Goal: Task Accomplishment & Management: Use online tool/utility

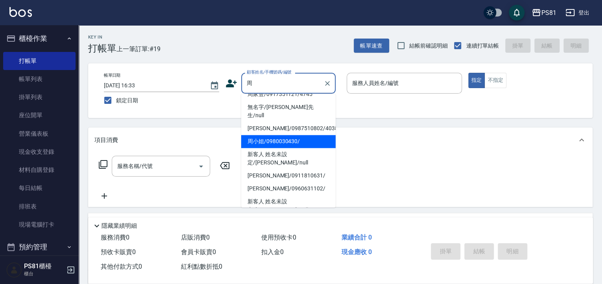
scroll to position [47, 0]
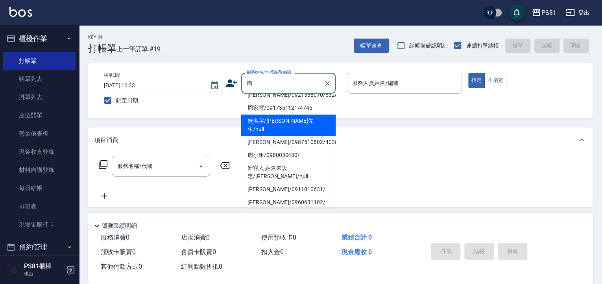
click at [296, 120] on li "無名字/[PERSON_NAME]先生/null" at bounding box center [288, 125] width 94 height 21
type input "無名字/[PERSON_NAME]先生/null"
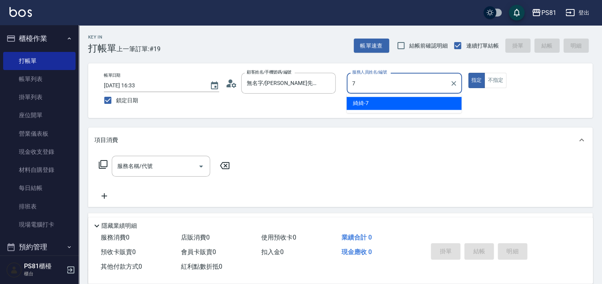
type input "綺綺-7"
type button "true"
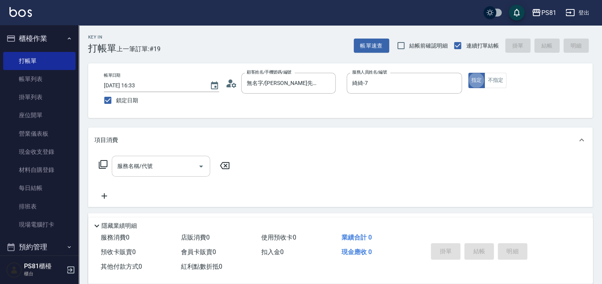
click at [129, 161] on div "服務名稱/代號 服務名稱/代號" at bounding box center [161, 166] width 98 height 21
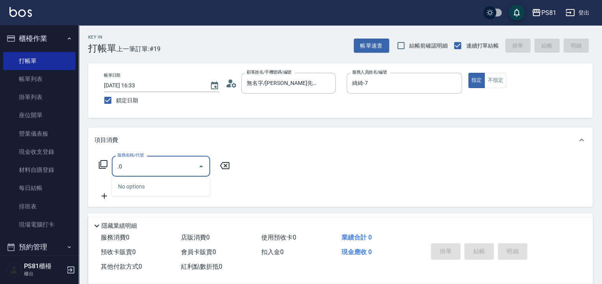
type input "."
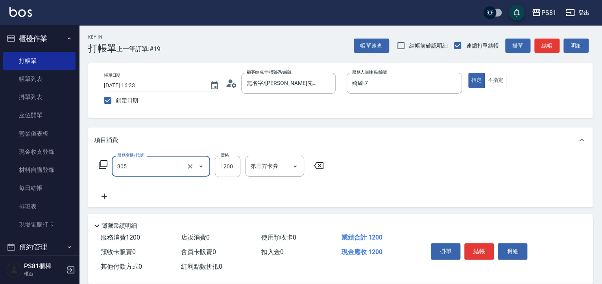
type input "基本離子燙(305)"
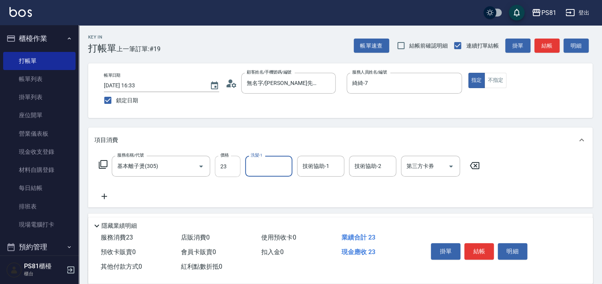
click at [231, 172] on input "23" at bounding box center [228, 166] width 26 height 21
type input "2300"
click at [104, 198] on icon at bounding box center [105, 197] width 6 height 6
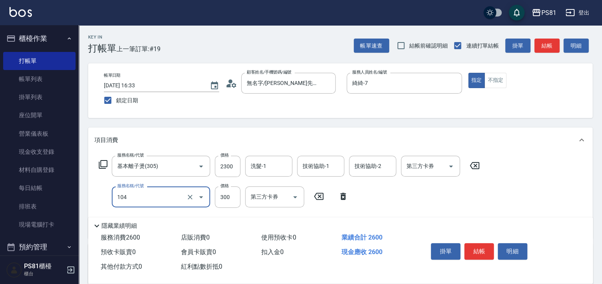
type input "C級單剪300(104)"
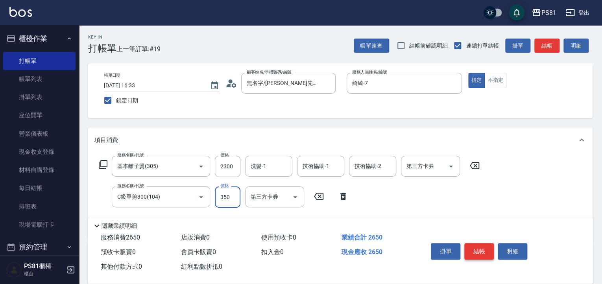
type input "350"
click at [477, 246] on button "結帳" at bounding box center [479, 251] width 30 height 17
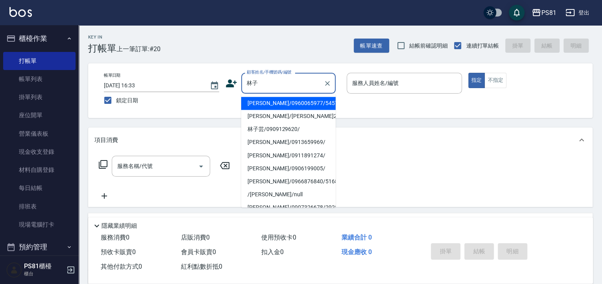
click at [301, 104] on li "[PERSON_NAME]/0960065977/5457" at bounding box center [288, 103] width 94 height 13
type input "[PERSON_NAME]/0960065977/5457"
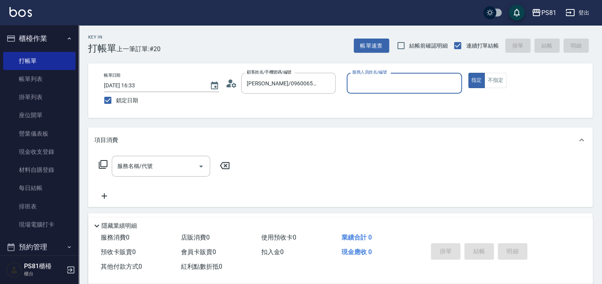
type input "綺綺-7"
click at [149, 166] on input "服務名稱/代號" at bounding box center [154, 166] width 79 height 14
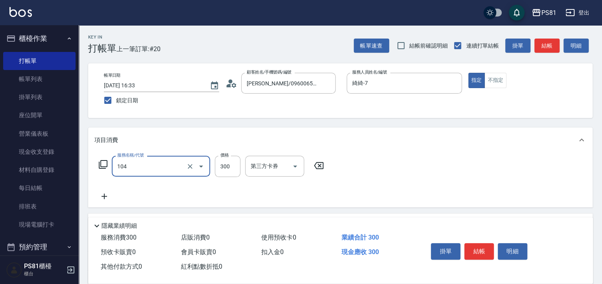
type input "C級單剪300(104)"
type input "350"
click at [471, 246] on button "結帳" at bounding box center [479, 251] width 30 height 17
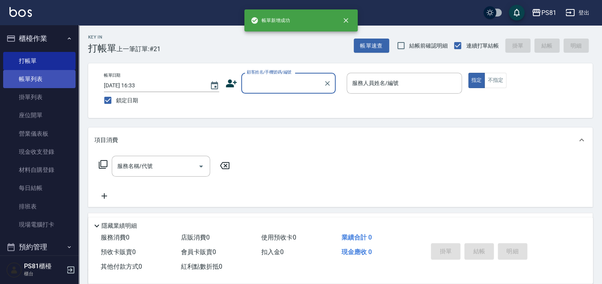
click at [54, 73] on link "帳單列表" at bounding box center [39, 79] width 72 height 18
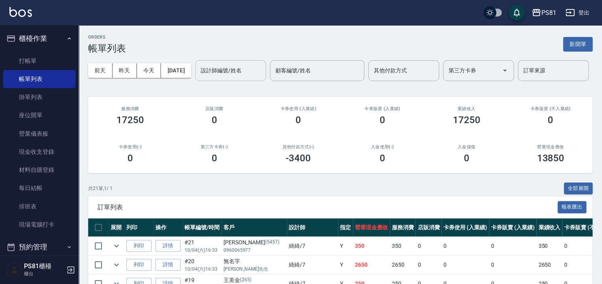
click at [195, 81] on div "設計師編號/姓名" at bounding box center [230, 70] width 71 height 21
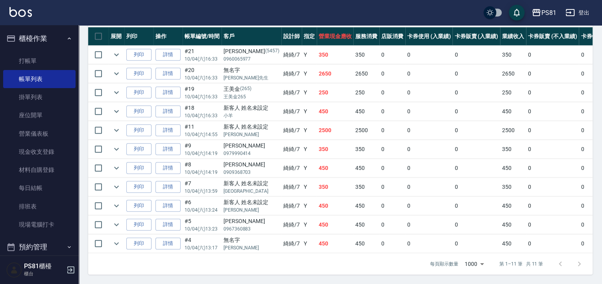
scroll to position [181, 0]
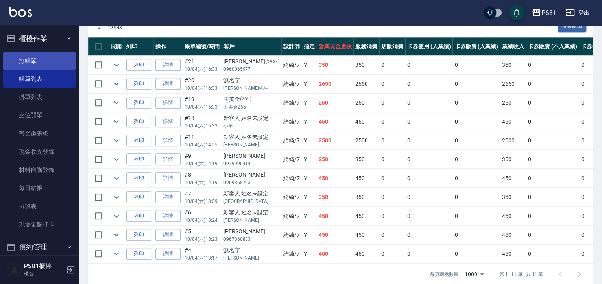
type input "綺綺-7"
click at [45, 57] on link "打帳單" at bounding box center [39, 61] width 72 height 18
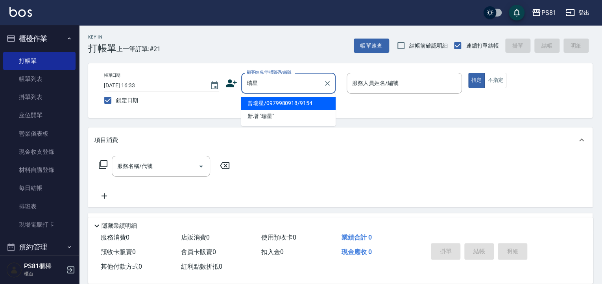
click at [282, 98] on li "曾瑞星/0979980918/9154" at bounding box center [288, 103] width 94 height 13
type input "曾瑞星/0979980918/9154"
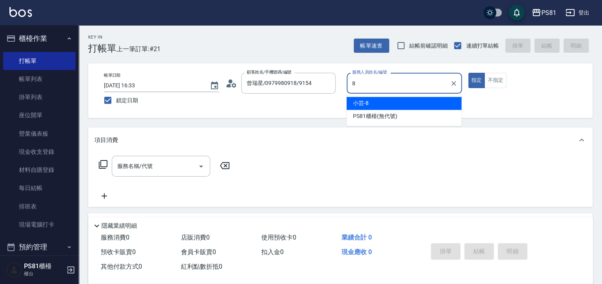
type input "小芸-8"
type button "true"
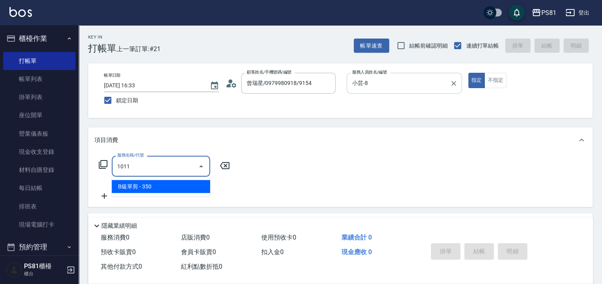
type input "B級單剪(1011)"
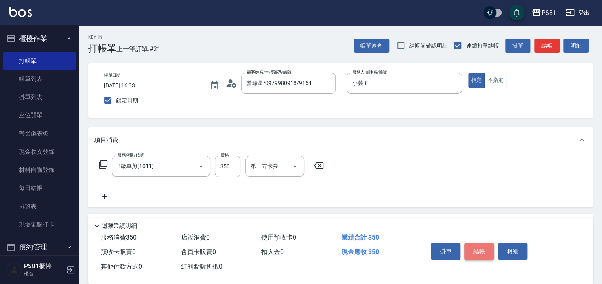
click at [479, 257] on button "結帳" at bounding box center [479, 251] width 30 height 17
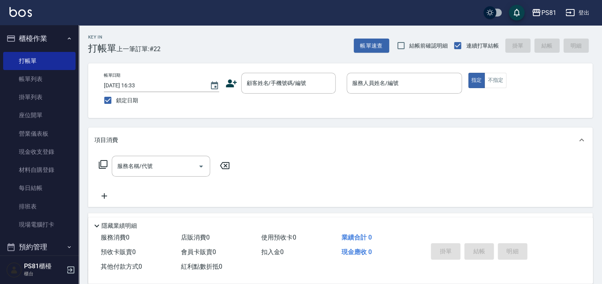
click at [231, 85] on icon at bounding box center [231, 83] width 11 height 8
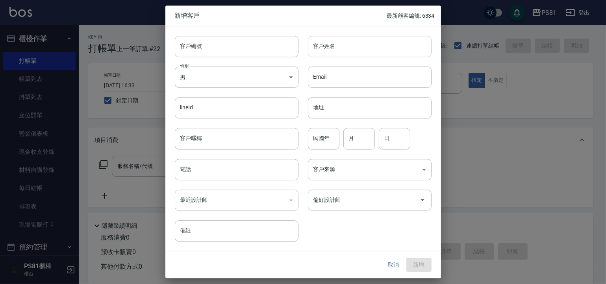
drag, startPoint x: 318, startPoint y: 42, endPoint x: 324, endPoint y: 49, distance: 8.7
click at [324, 49] on input "客戶姓名" at bounding box center [370, 46] width 124 height 21
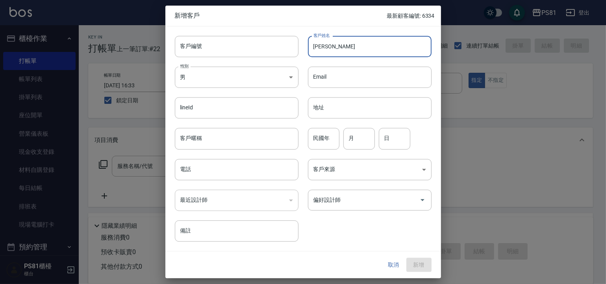
type input "[PERSON_NAME]"
drag, startPoint x: 257, startPoint y: 66, endPoint x: 255, endPoint y: 70, distance: 4.4
click at [256, 66] on div "性別 男 [DEMOGRAPHIC_DATA] 性別" at bounding box center [231, 72] width 133 height 31
click at [255, 70] on body "PS81 登出 櫃檯作業 打帳單 帳單列表 掛單列表 座位開單 營業儀表板 現金收支登錄 材料自購登錄 每日結帳 排班表 現場電腦打卡 預約管理 預約管理 單…" at bounding box center [303, 191] width 606 height 383
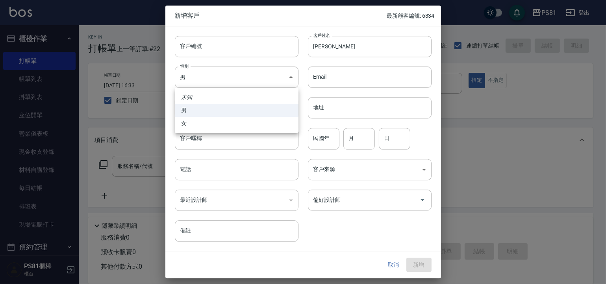
click at [208, 120] on li "女" at bounding box center [237, 123] width 124 height 13
type input "[DEMOGRAPHIC_DATA]"
click at [327, 136] on input "民國年" at bounding box center [323, 138] width 31 height 21
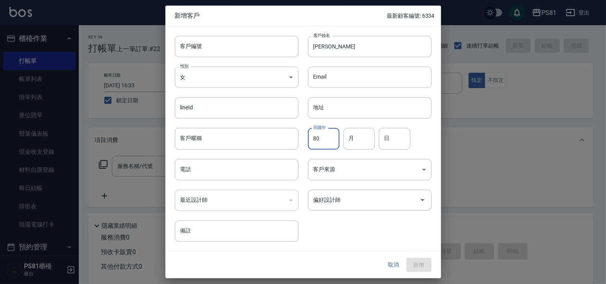
type input "80"
type input "2"
type input "15"
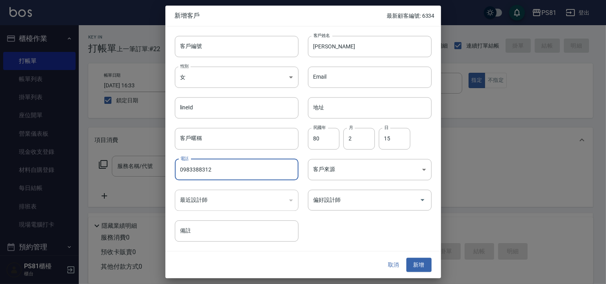
click at [192, 168] on input "0983388312" at bounding box center [237, 169] width 124 height 21
type input "0983388312"
click at [428, 262] on button "新增" at bounding box center [418, 265] width 25 height 15
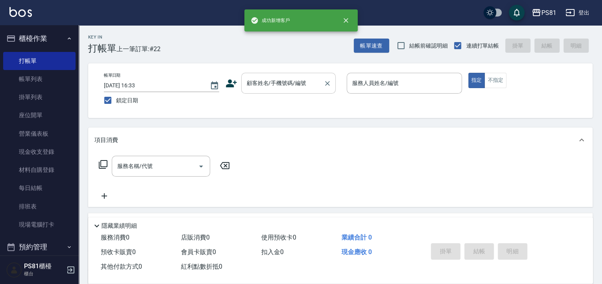
click at [297, 76] on div "顧客姓名/手機號碼/編號" at bounding box center [288, 83] width 94 height 21
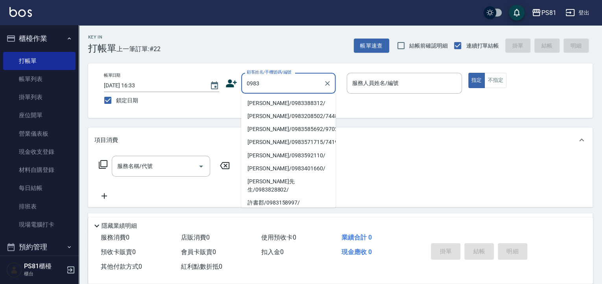
click at [287, 104] on li "[PERSON_NAME]/0983388312/" at bounding box center [288, 103] width 94 height 13
type input "[PERSON_NAME]/0983388312/"
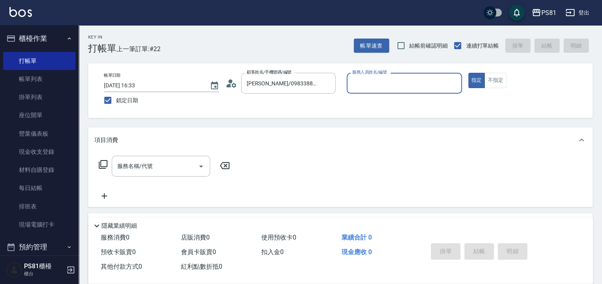
click at [383, 81] on input "服務人員姓名/編號" at bounding box center [404, 83] width 108 height 14
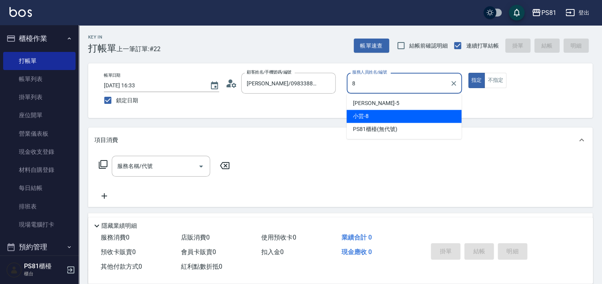
type input "小芸-8"
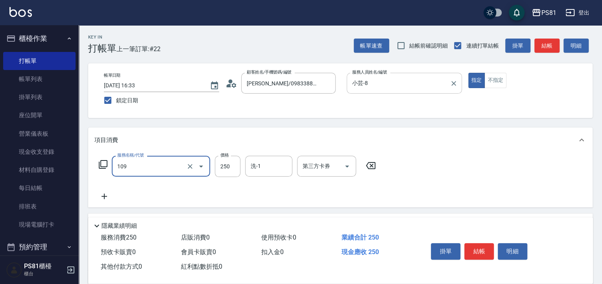
type input "控油AND護色洗(109)"
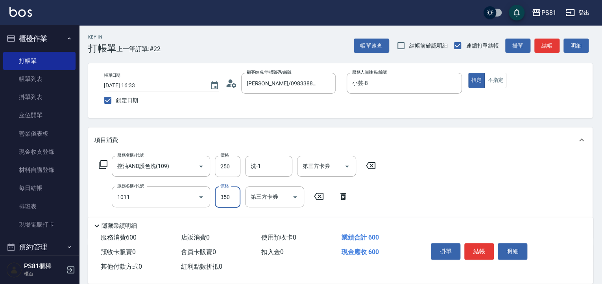
type input "B級單剪(1011)"
click at [479, 244] on button "結帳" at bounding box center [479, 251] width 30 height 17
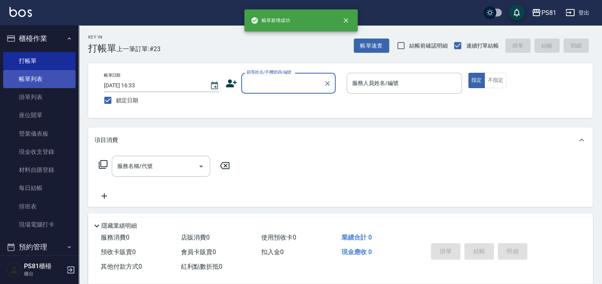
click at [36, 77] on link "帳單列表" at bounding box center [39, 79] width 72 height 18
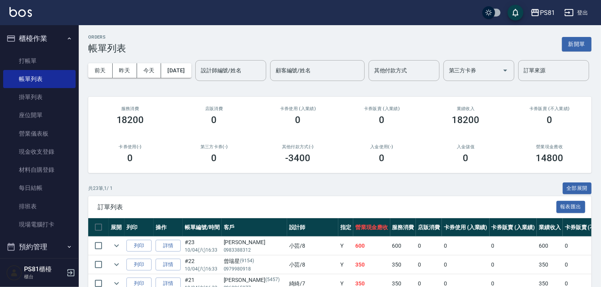
click at [138, 61] on div "[DATE] [DATE] [DATE] [DATE] 設計師編號/姓名 設計師編號/姓名 顧客編號/姓名 顧客編號/姓名 其他付款方式 其他付款方式 第三方…" at bounding box center [339, 70] width 503 height 33
click at [145, 72] on button "今天" at bounding box center [149, 70] width 24 height 15
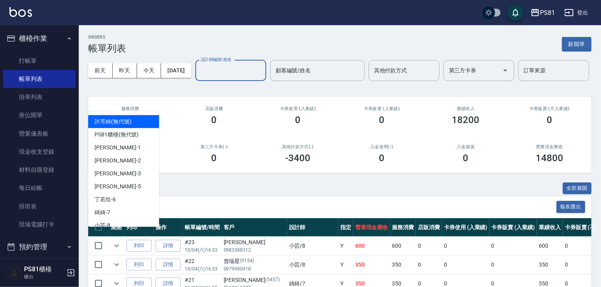
click at [199, 78] on input "設計師編號/姓名" at bounding box center [231, 71] width 64 height 14
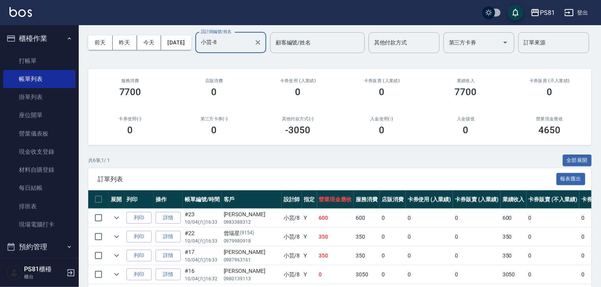
scroll to position [124, 0]
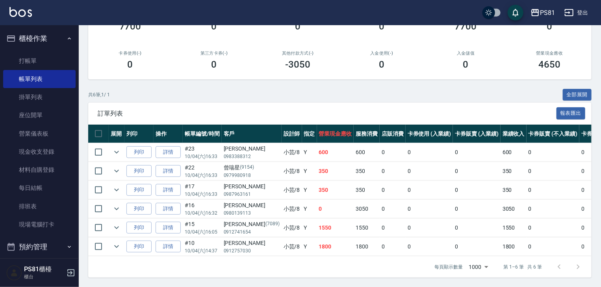
type input "小芸-8"
drag, startPoint x: 224, startPoint y: 143, endPoint x: 240, endPoint y: 167, distance: 29.7
click at [235, 147] on div "[PERSON_NAME]" at bounding box center [252, 149] width 56 height 8
drag, startPoint x: 242, startPoint y: 164, endPoint x: 248, endPoint y: 166, distance: 5.9
click at [246, 165] on div "曾瑞星 (9154)" at bounding box center [252, 168] width 56 height 8
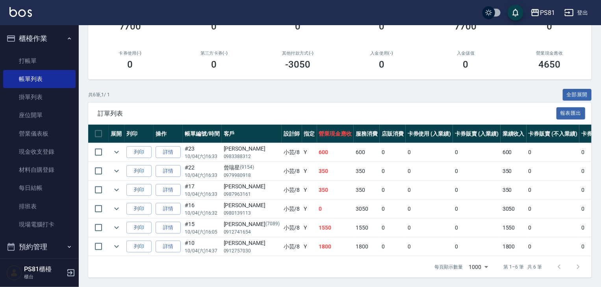
click at [281, 190] on td "小芸 /8" at bounding box center [291, 190] width 20 height 18
click at [43, 64] on link "打帳單" at bounding box center [39, 61] width 72 height 18
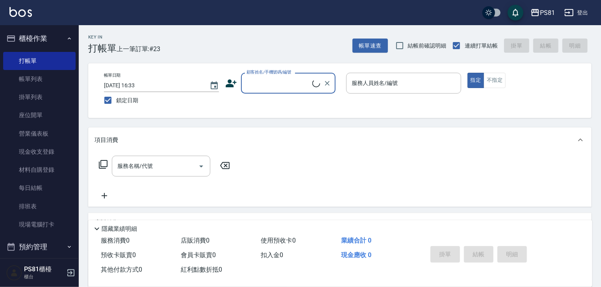
click at [170, 63] on div "Key In 打帳單 上一筆訂單:#23 帳單速查 結帳前確認明細 連續打單結帳 掛單 結帳 明細 帳單日期 [DATE] 16:33 鎖定日期 顧客姓名/手…" at bounding box center [340, 203] width 522 height 357
click at [235, 33] on div "Key In 打帳單 上一筆訂單:#23 帳單速查 結帳前確認明細 連續打單結帳 掛單 結帳 明細" at bounding box center [335, 39] width 512 height 29
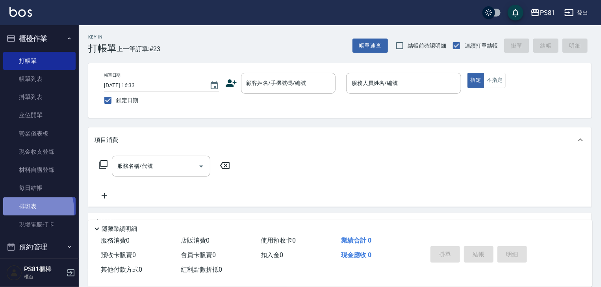
click at [28, 209] on link "排班表" at bounding box center [39, 207] width 72 height 18
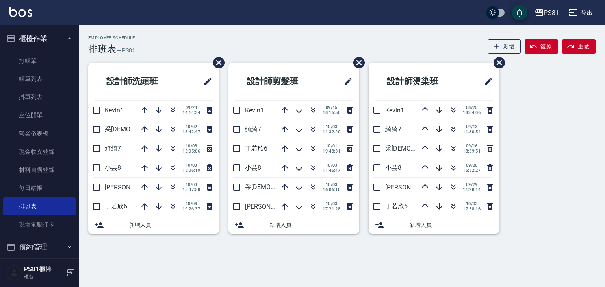
click at [61, 42] on button "櫃檯作業" at bounding box center [39, 38] width 72 height 20
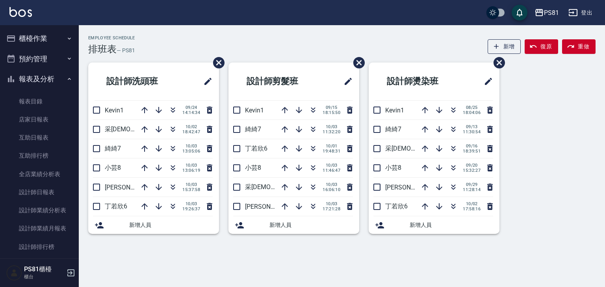
click at [50, 80] on button "報表及分析" at bounding box center [39, 79] width 72 height 20
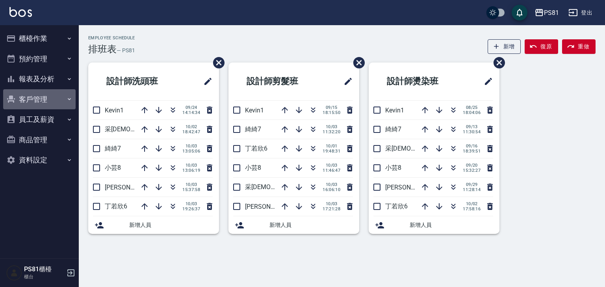
click at [47, 102] on button "客戶管理" at bounding box center [39, 99] width 72 height 20
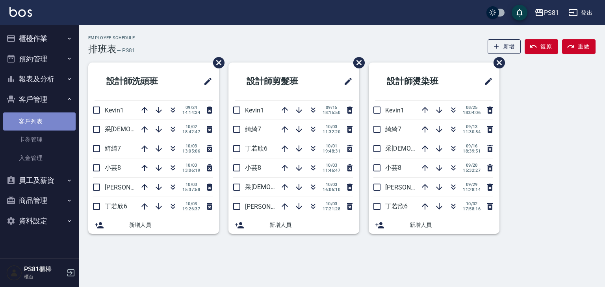
click at [46, 122] on link "客戶列表" at bounding box center [39, 122] width 72 height 18
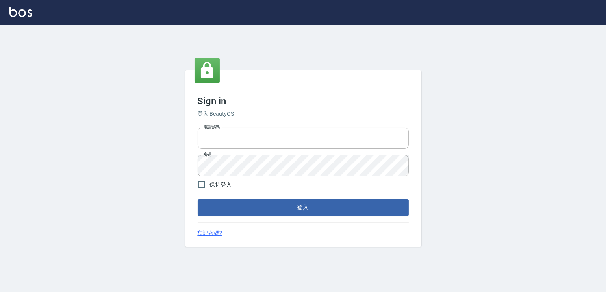
type input "6430581"
click at [281, 216] on form "電話號碼 [PHONE_NUMBER] 電話號碼 密碼 密碼 保持登入 登入" at bounding box center [303, 169] width 211 height 91
click at [281, 207] on button "登入" at bounding box center [303, 207] width 211 height 17
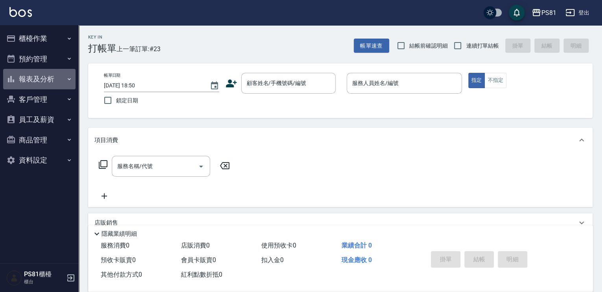
click at [31, 80] on button "報表及分析" at bounding box center [39, 79] width 72 height 20
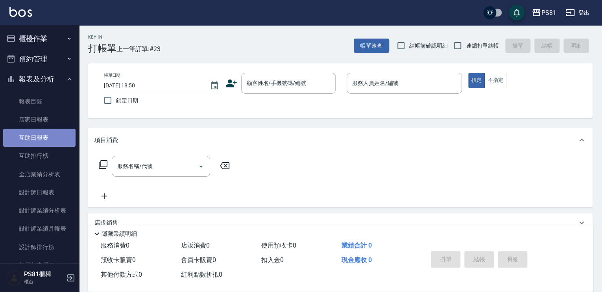
click at [57, 130] on link "互助日報表" at bounding box center [39, 138] width 72 height 18
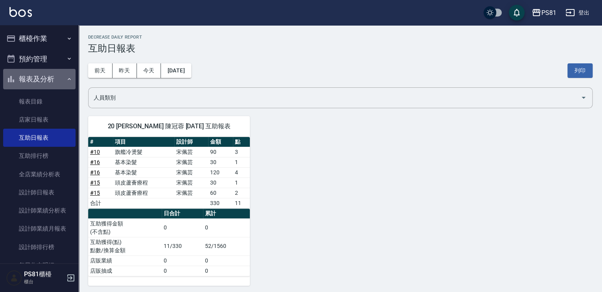
click at [47, 84] on button "報表及分析" at bounding box center [39, 79] width 72 height 20
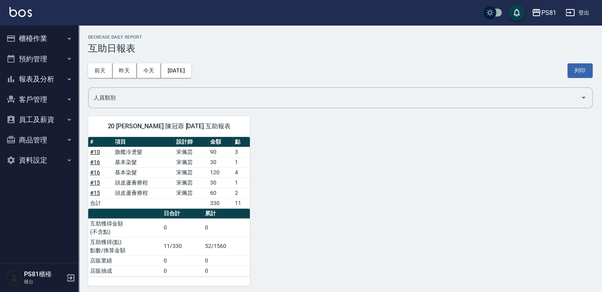
click at [50, 42] on button "櫃檯作業" at bounding box center [39, 38] width 72 height 20
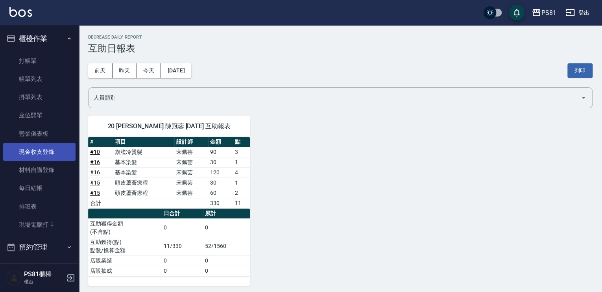
click at [55, 152] on link "現金收支登錄" at bounding box center [39, 152] width 72 height 18
